Goal: Navigation & Orientation: Find specific page/section

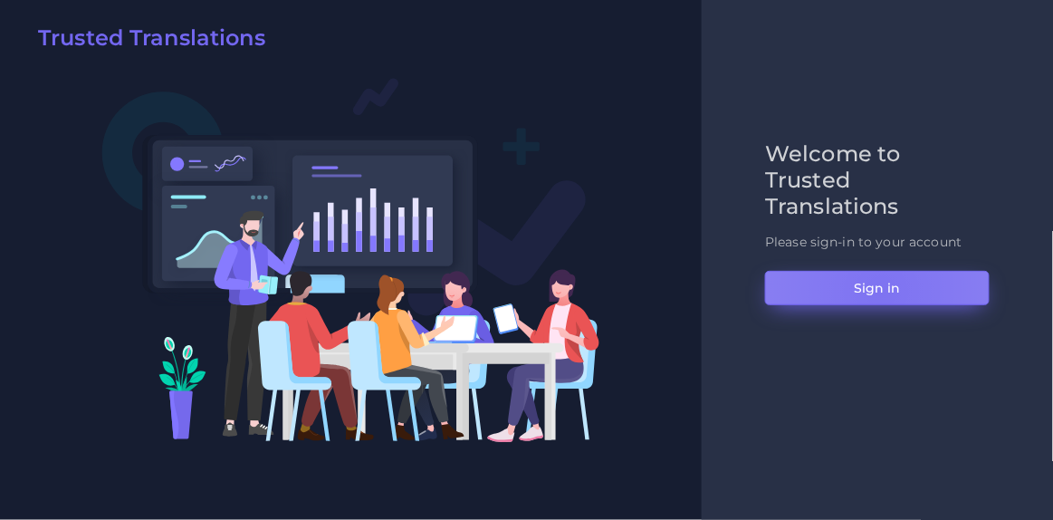
click at [881, 291] on button "Sign in" at bounding box center [877, 288] width 225 height 34
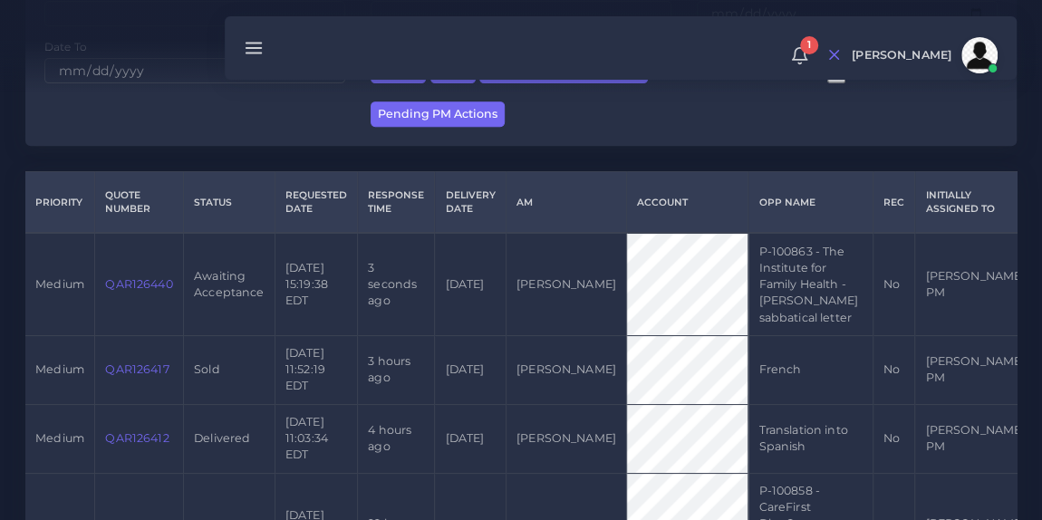
scroll to position [340, 0]
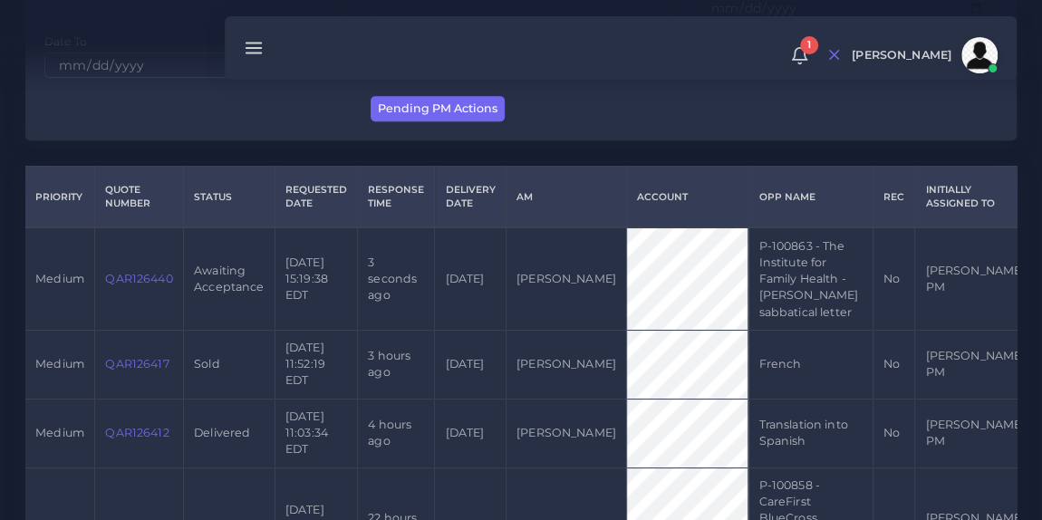
click at [133, 274] on link "QAR126440" at bounding box center [138, 279] width 67 height 14
